Goal: Browse casually

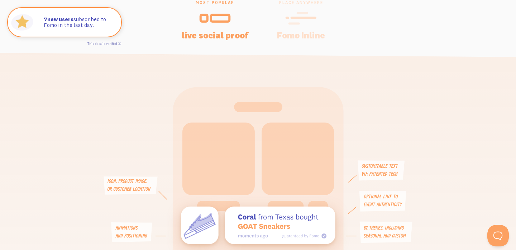
scroll to position [1513, 0]
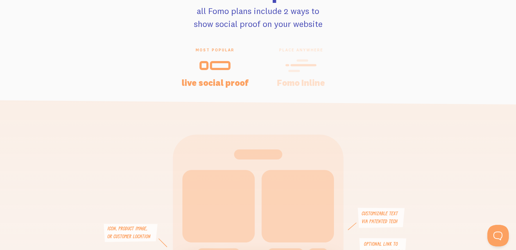
click at [292, 67] on icon at bounding box center [301, 65] width 32 height 16
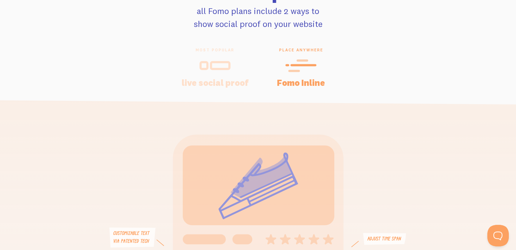
click at [227, 75] on div "most popular live social proof" at bounding box center [215, 66] width 86 height 39
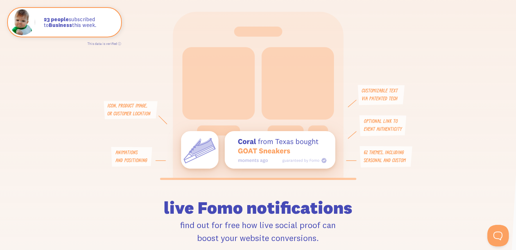
scroll to position [1638, 0]
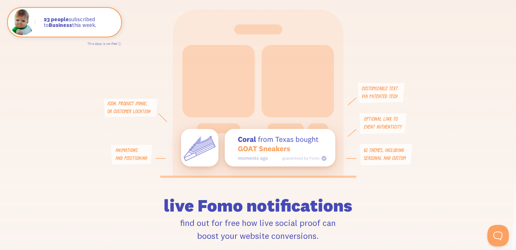
drag, startPoint x: 287, startPoint y: 146, endPoint x: 283, endPoint y: 171, distance: 25.0
click at [283, 171] on g at bounding box center [258, 94] width 309 height 168
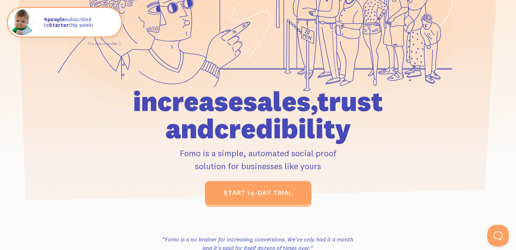
scroll to position [0, 0]
